Goal: Communication & Community: Participate in discussion

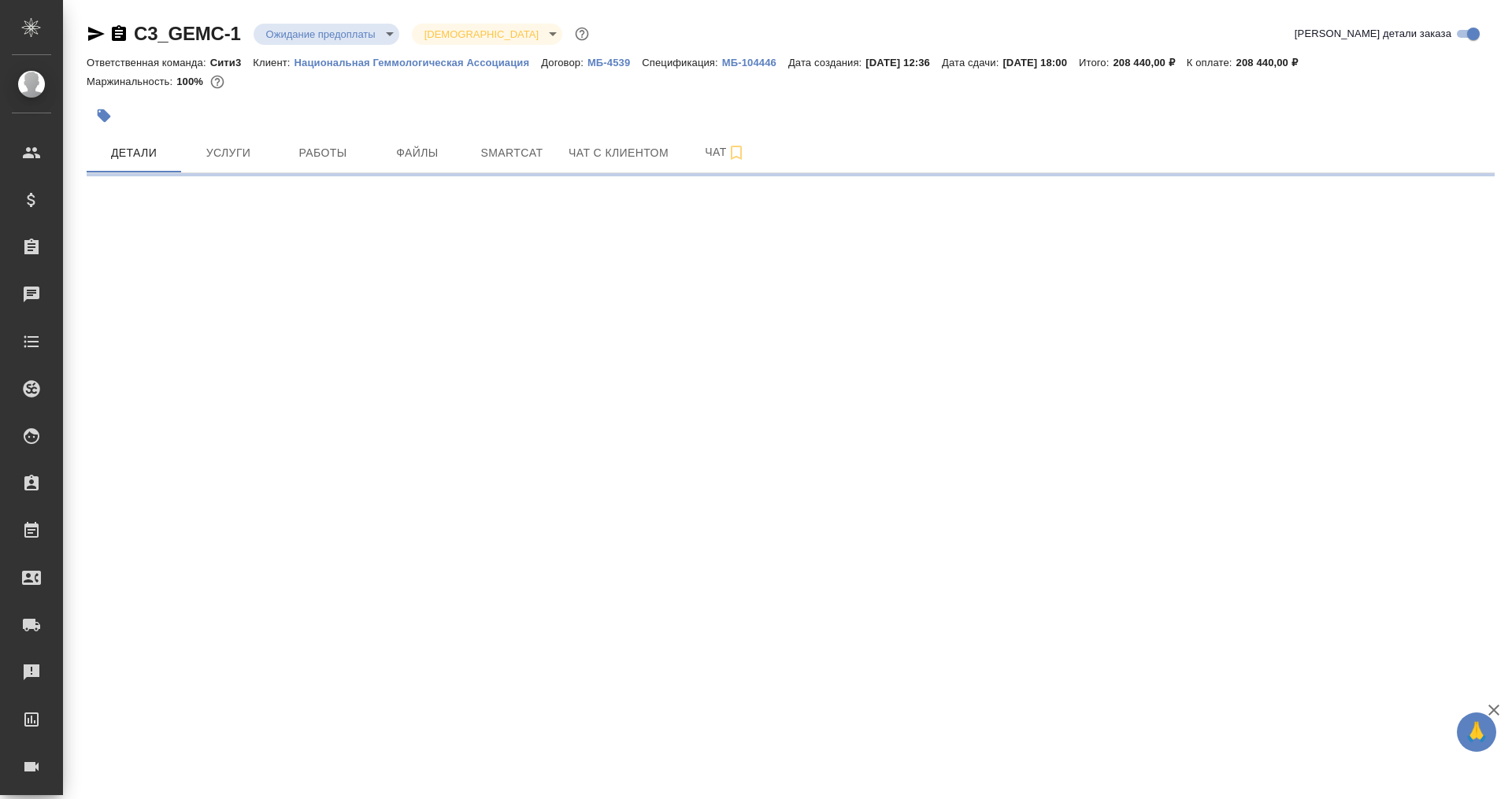
select select "RU"
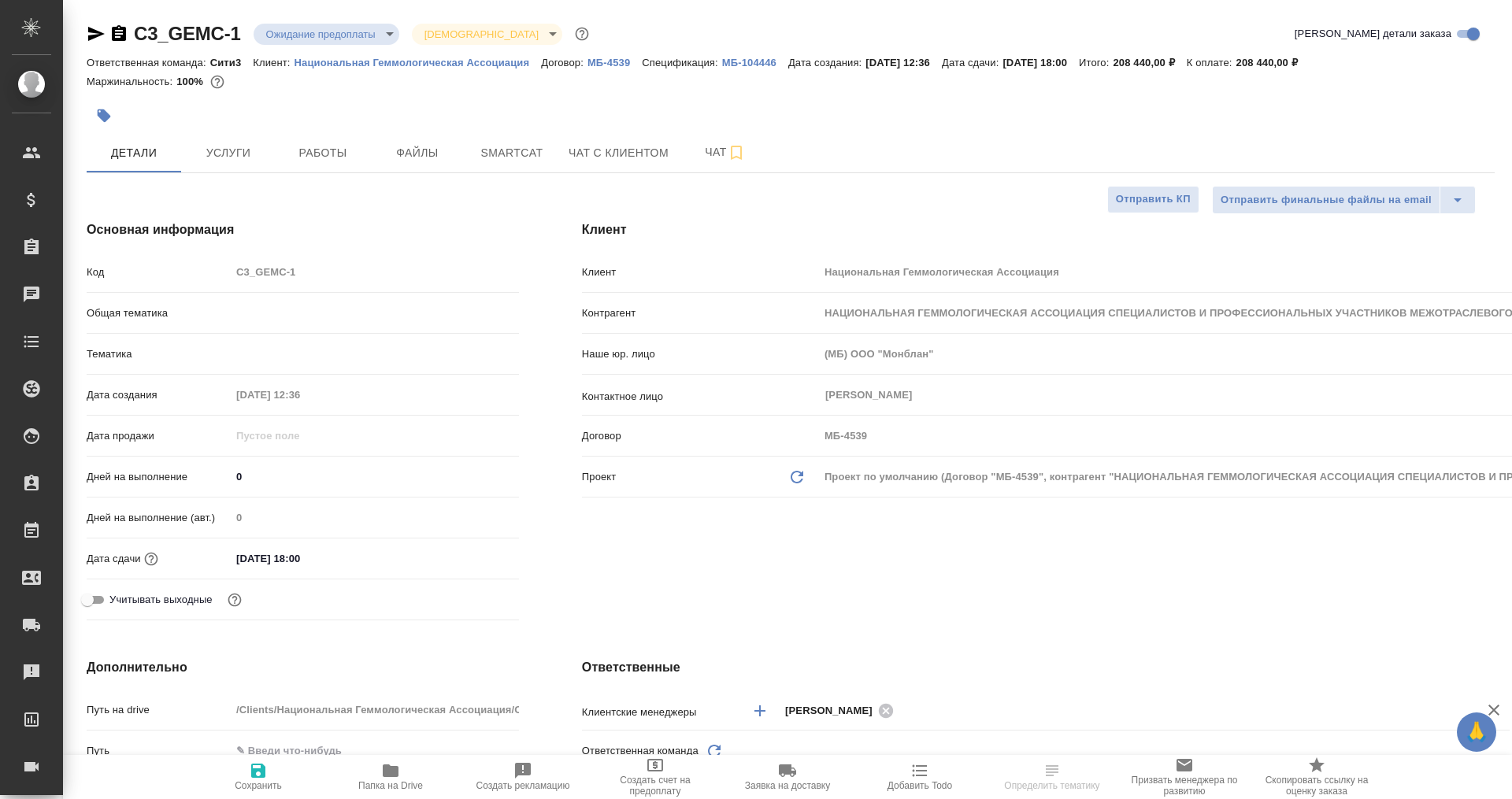
type textarea "x"
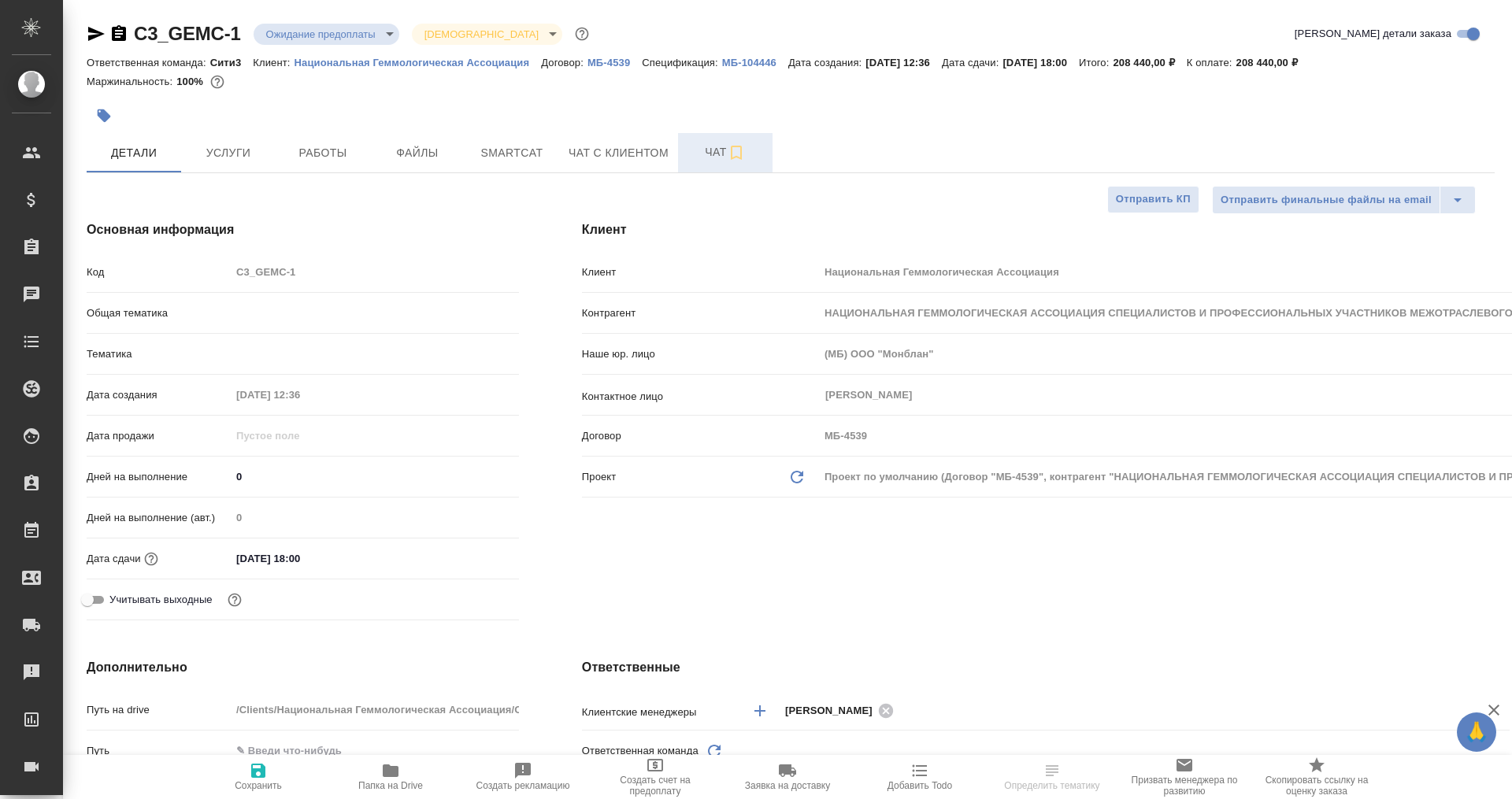
type textarea "x"
type input "[PERSON_NAME]"
click at [698, 154] on span "Чат" at bounding box center [724, 152] width 75 height 19
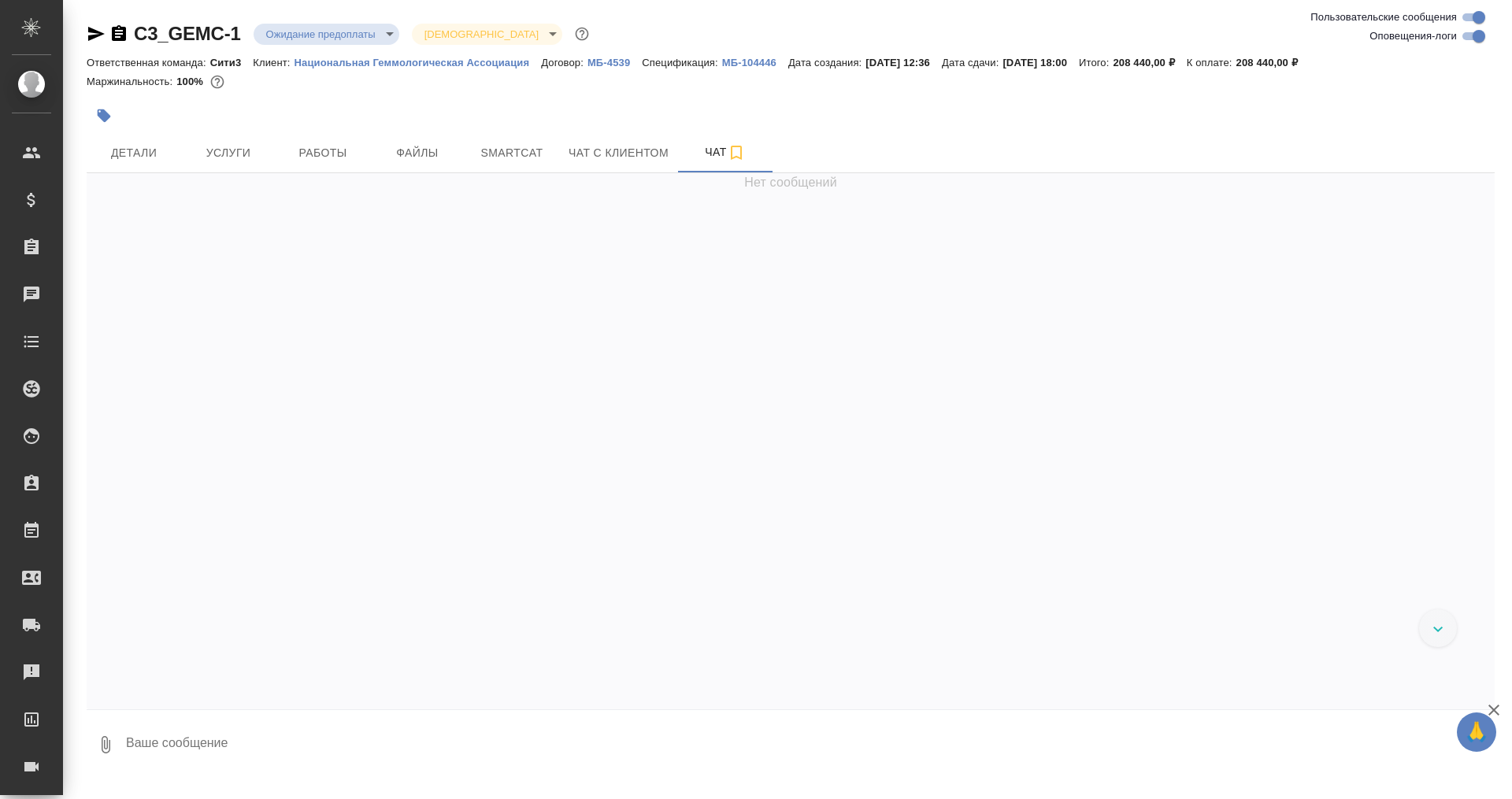
scroll to position [5113, 0]
